Goal: Find specific page/section: Find specific page/section

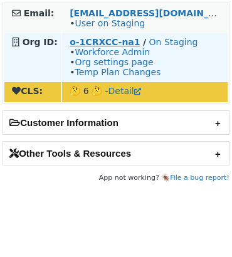
click at [111, 40] on strong "o-1CRXCC-na1" at bounding box center [104, 42] width 70 height 10
click at [98, 41] on strong "o-1CRXCC-na1" at bounding box center [104, 42] width 70 height 10
